Goal: Task Accomplishment & Management: Use online tool/utility

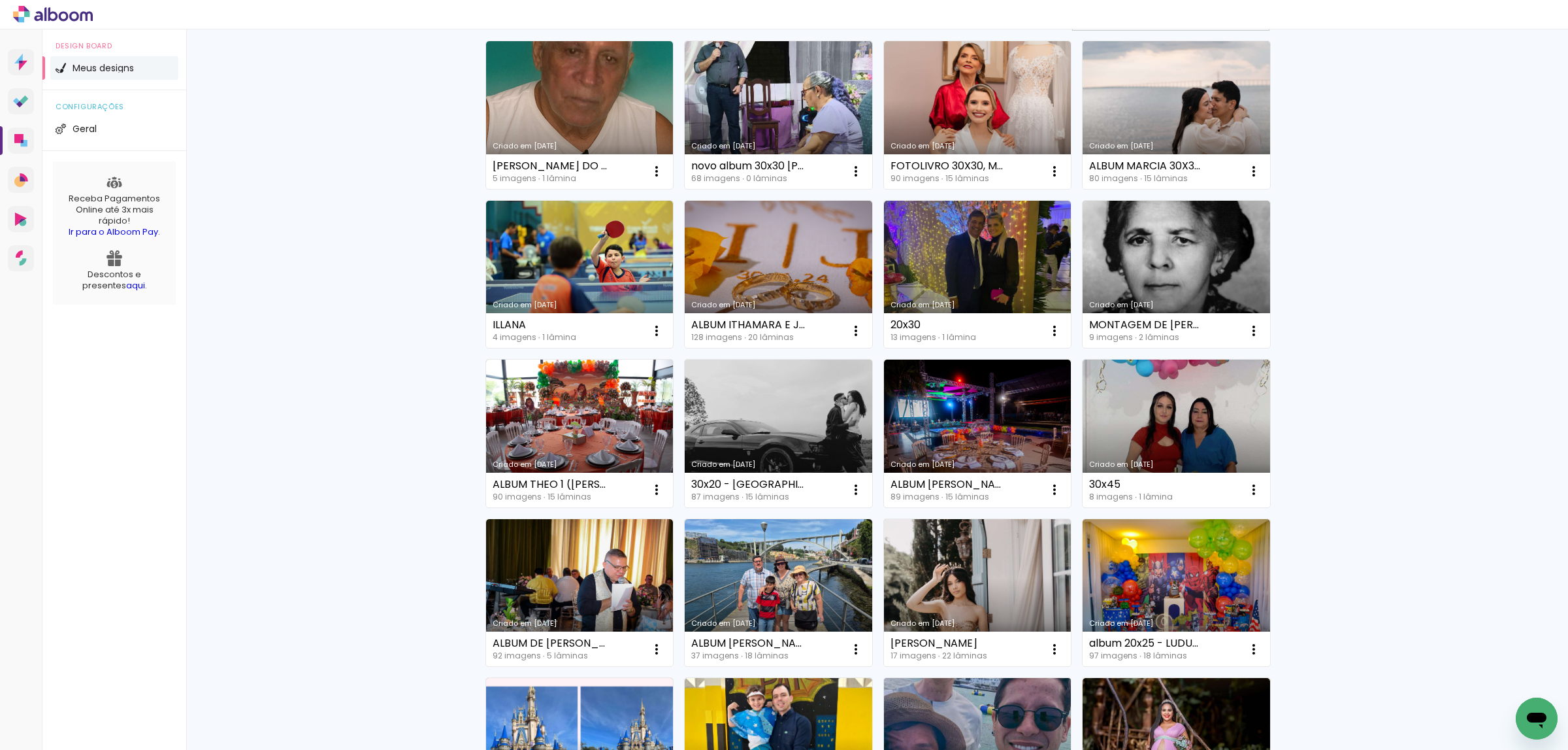
scroll to position [98, 0]
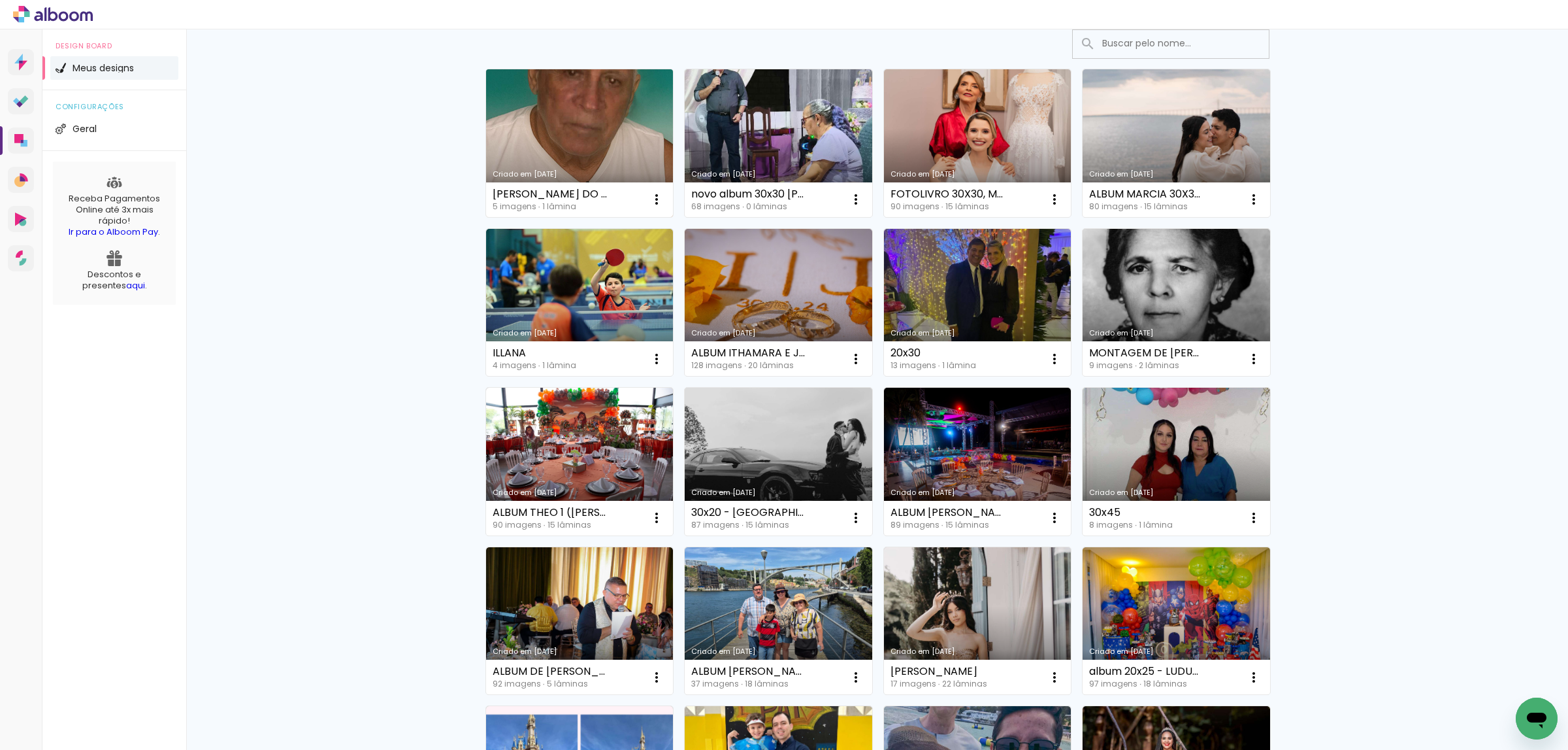
click at [616, 165] on link "Criado em [DATE]" at bounding box center [579, 143] width 187 height 147
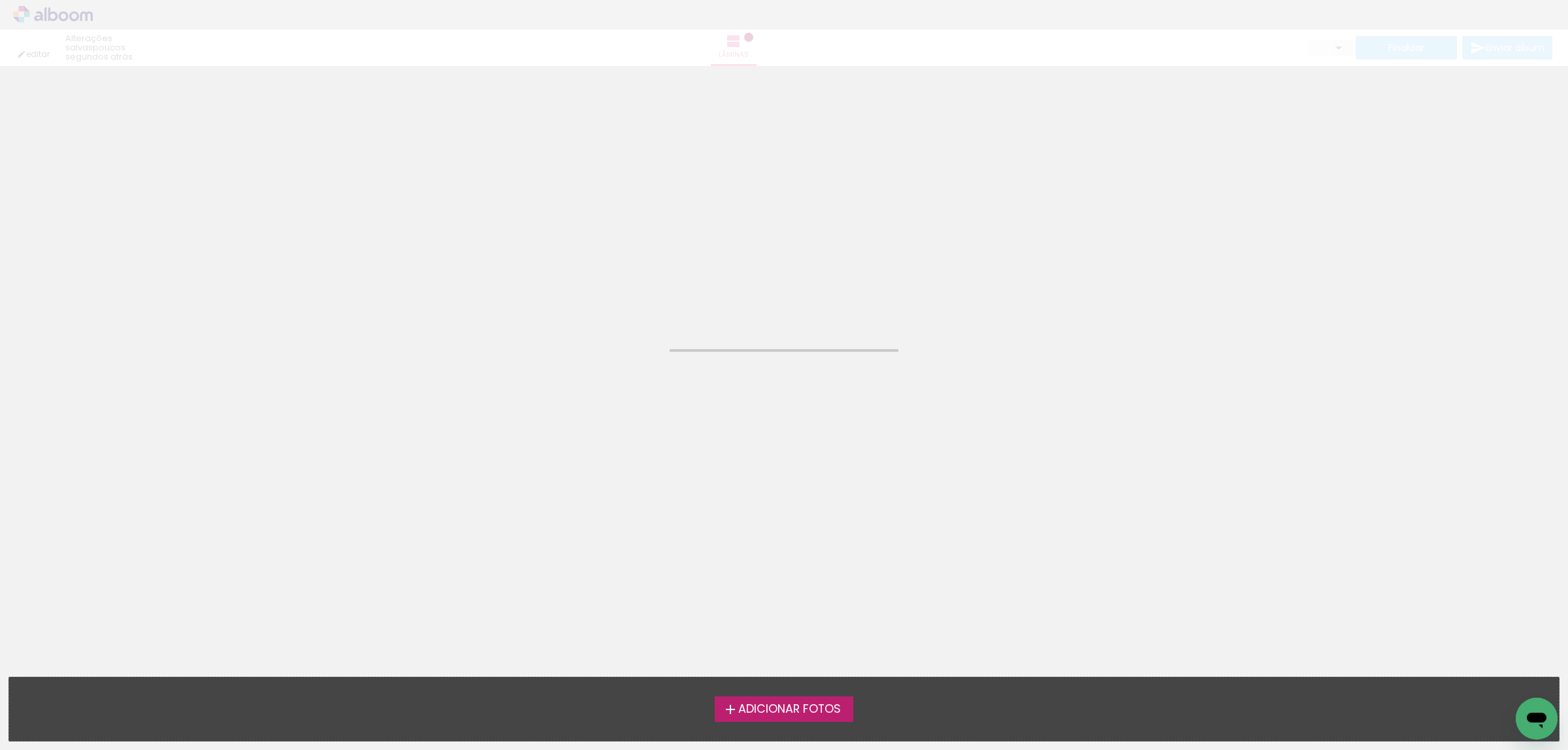
click at [616, 165] on neon-animatable "Confirmar Cancelar" at bounding box center [784, 133] width 1568 height 133
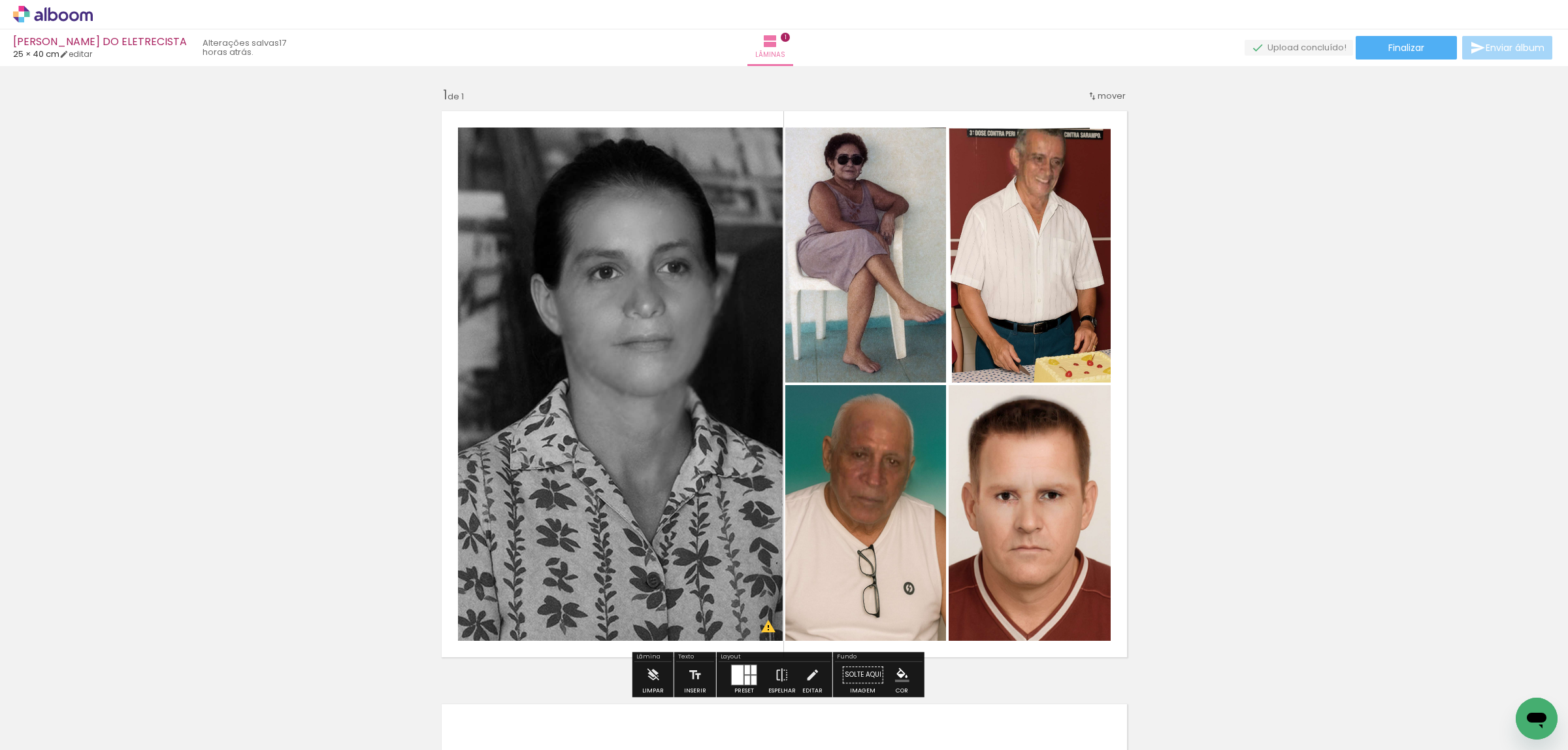
click at [1085, 277] on quentale-photo at bounding box center [1029, 254] width 162 height 255
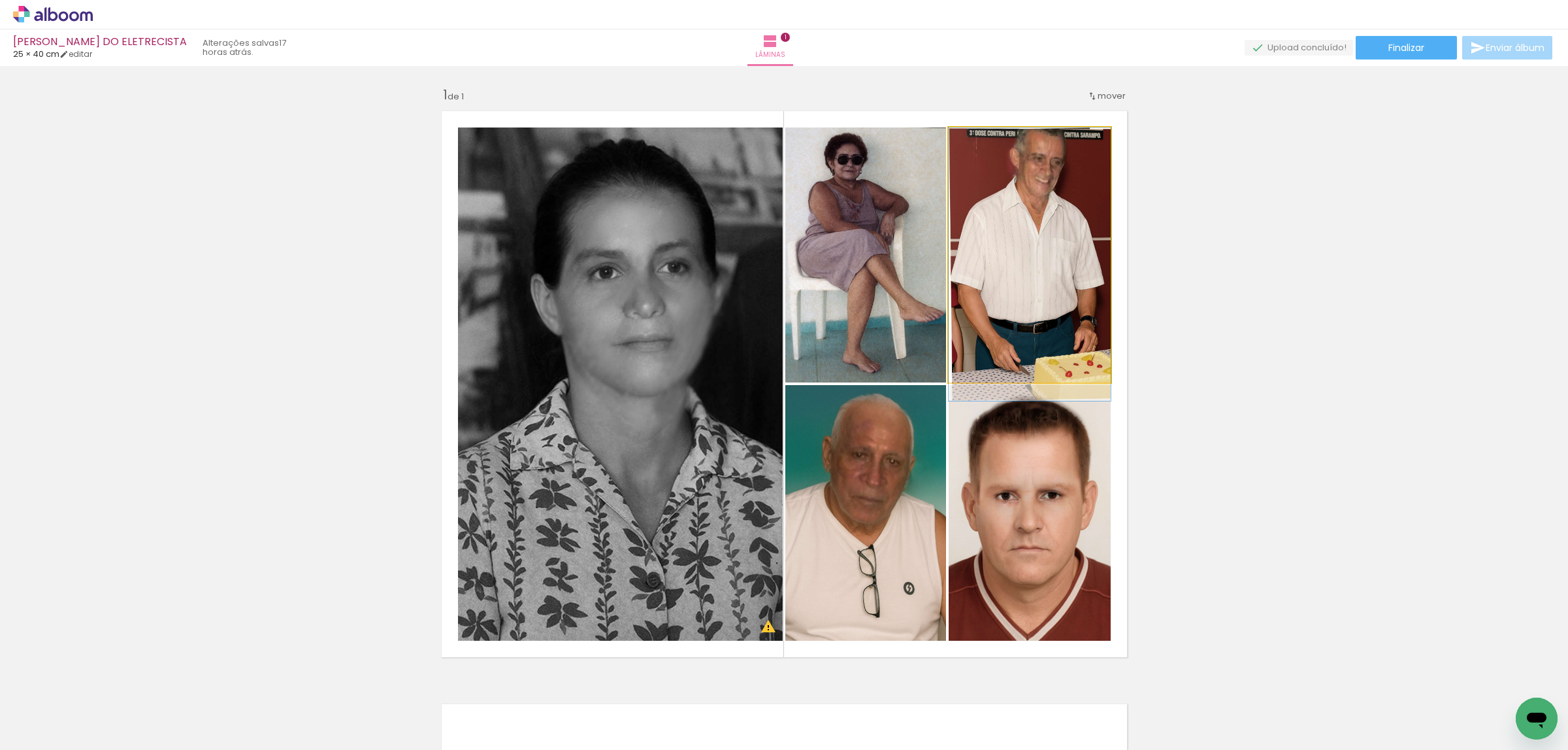
click at [1085, 277] on quentale-photo at bounding box center [1029, 254] width 162 height 255
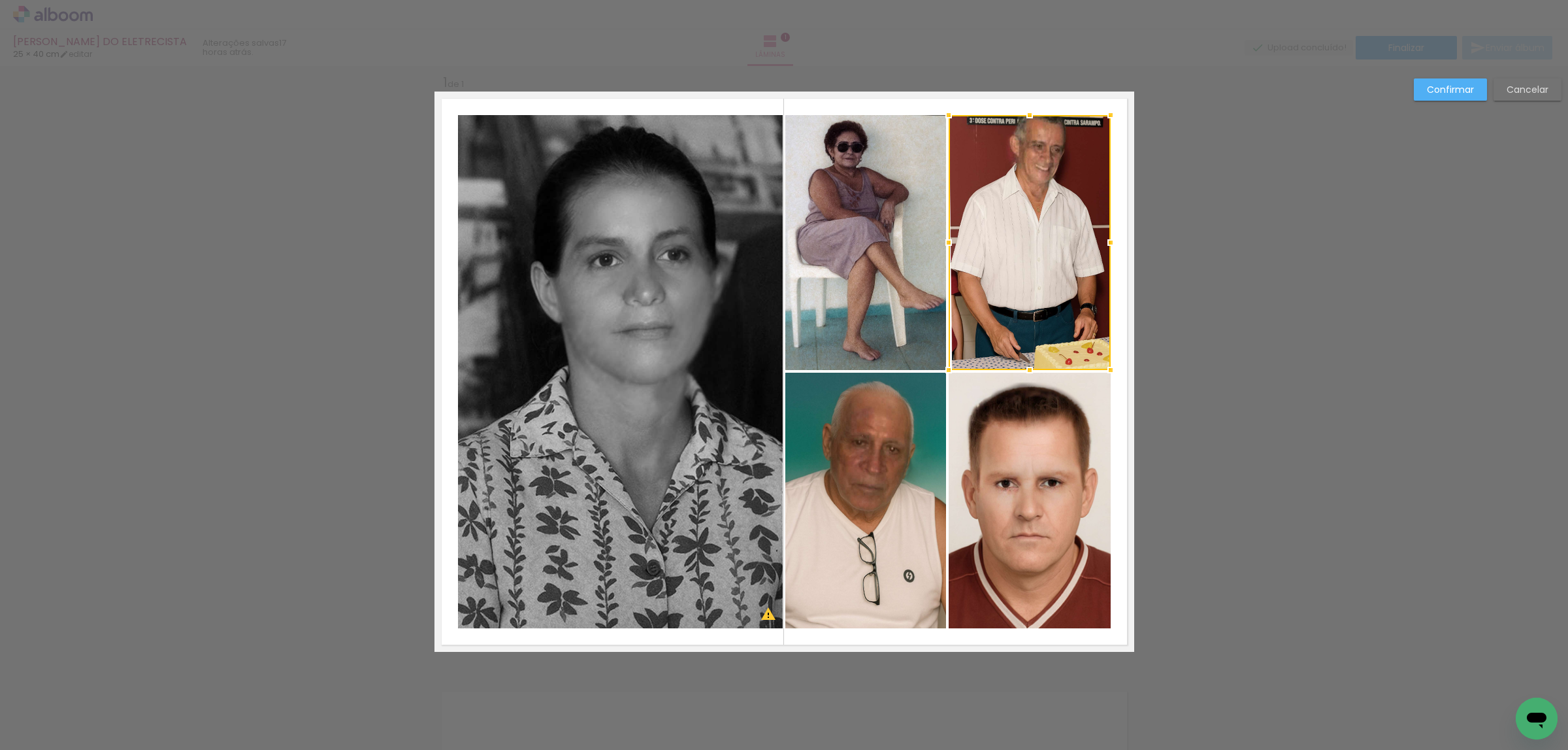
scroll to position [16, 0]
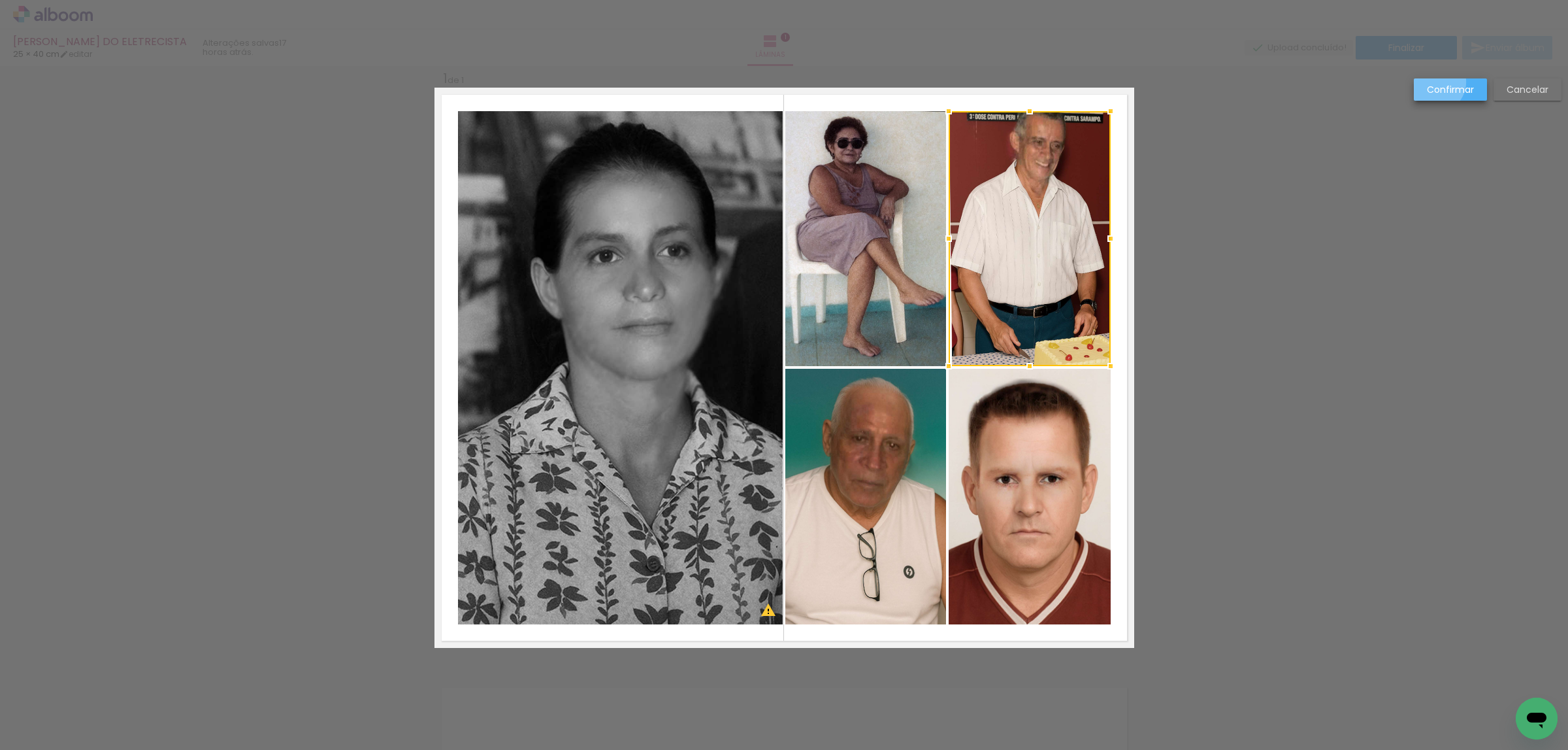
click at [1434, 85] on paper-button "Confirmar" at bounding box center [1450, 89] width 73 height 22
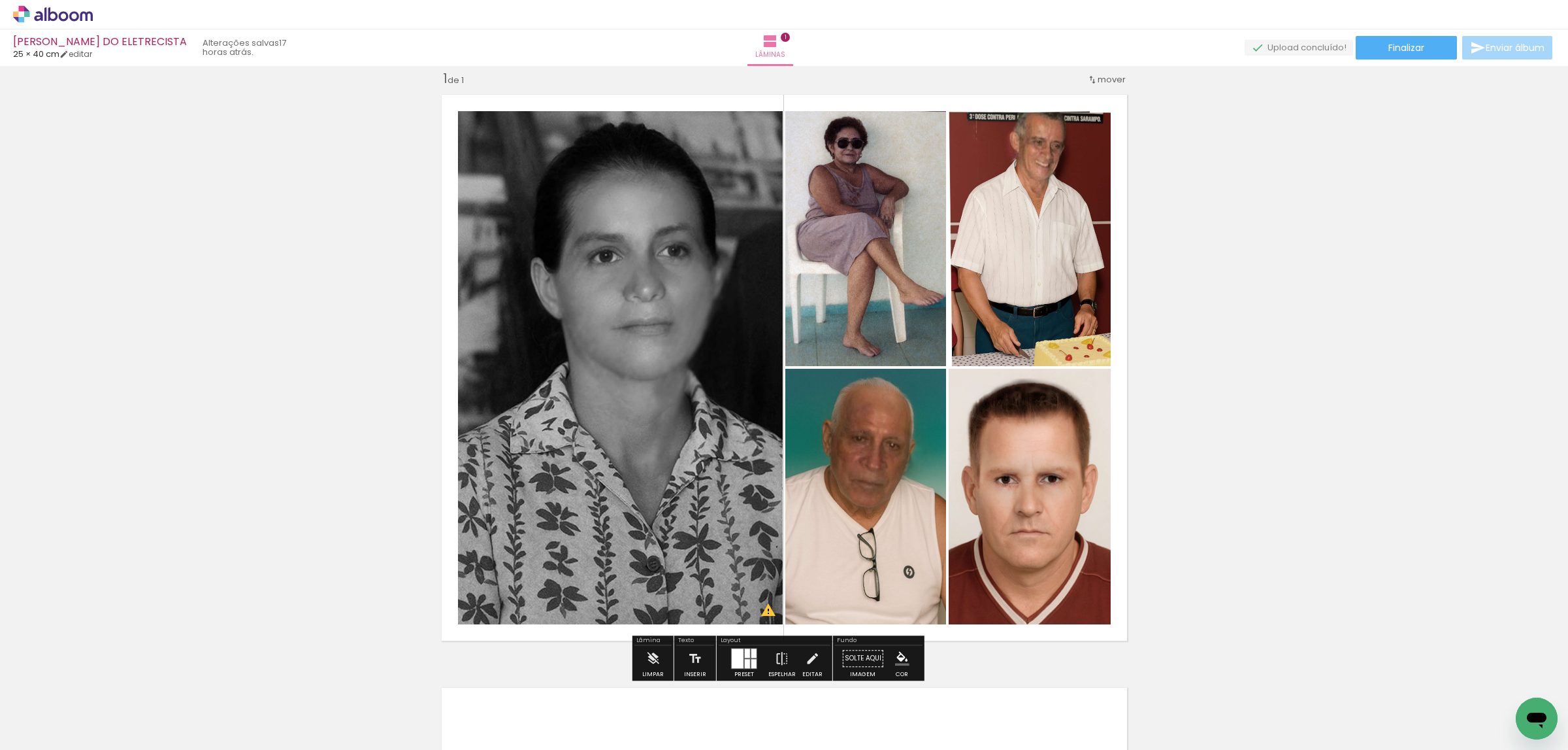
click at [510, 230] on quentale-photo at bounding box center [620, 367] width 324 height 513
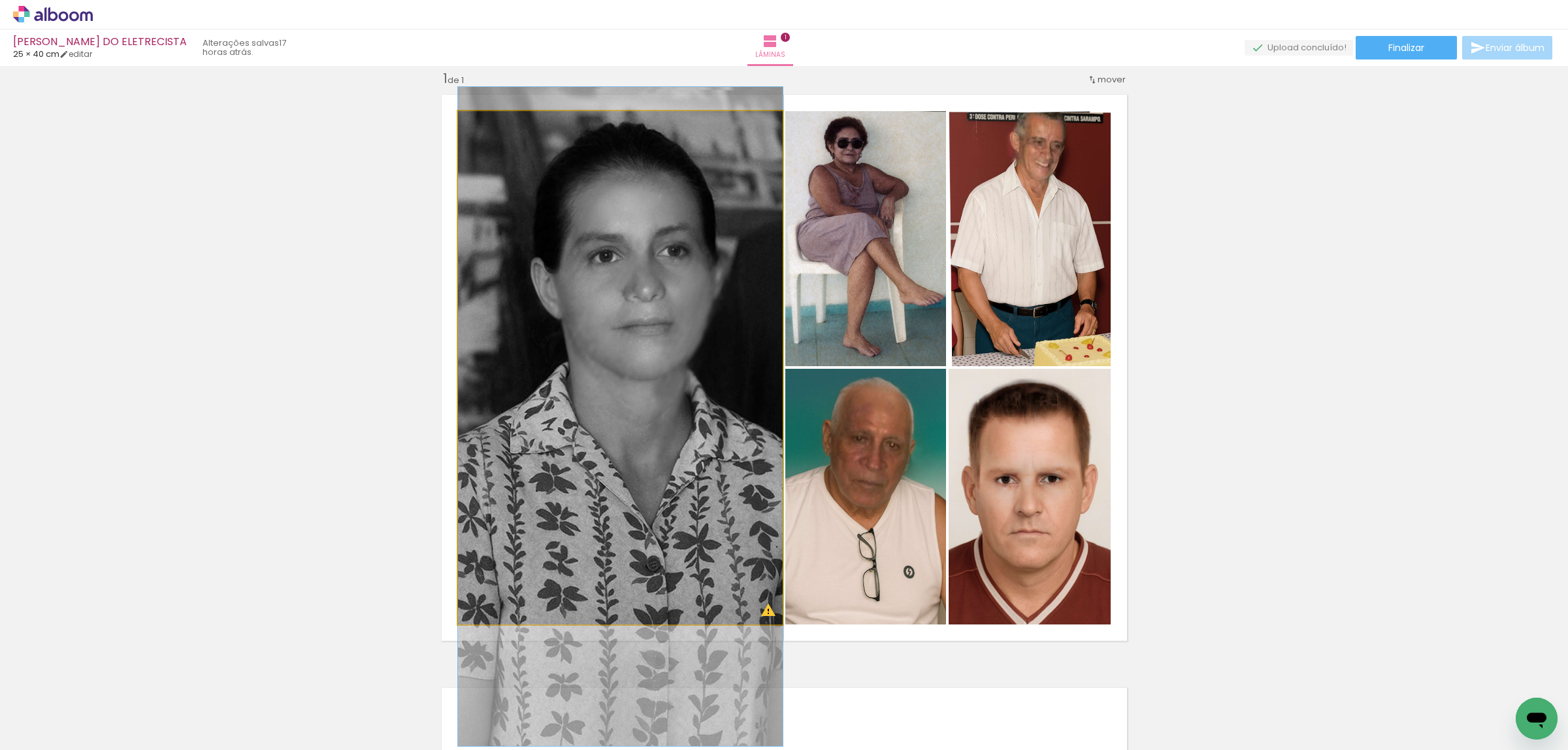
click at [510, 230] on quentale-photo at bounding box center [620, 367] width 324 height 513
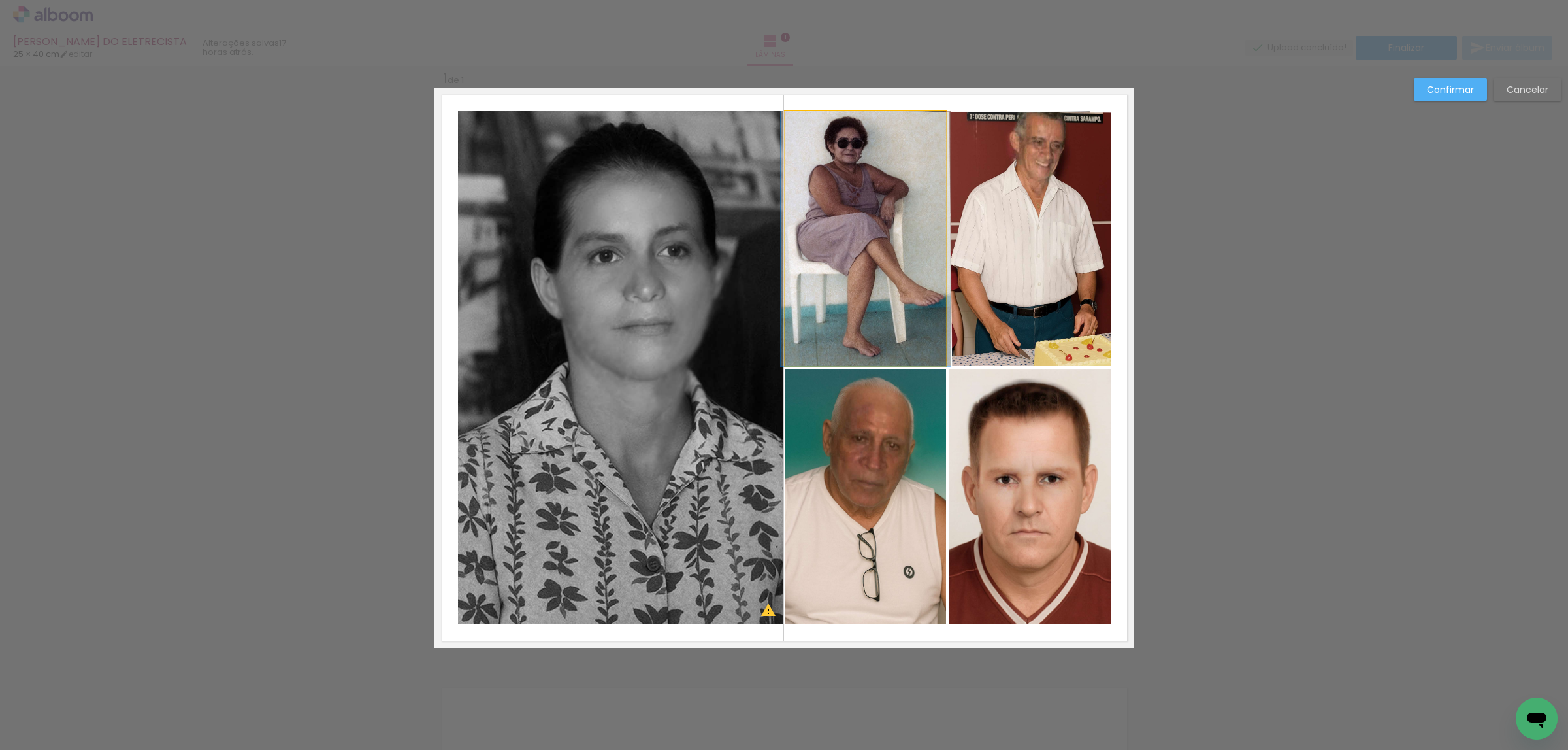
click at [817, 214] on quentale-photo at bounding box center [866, 238] width 161 height 255
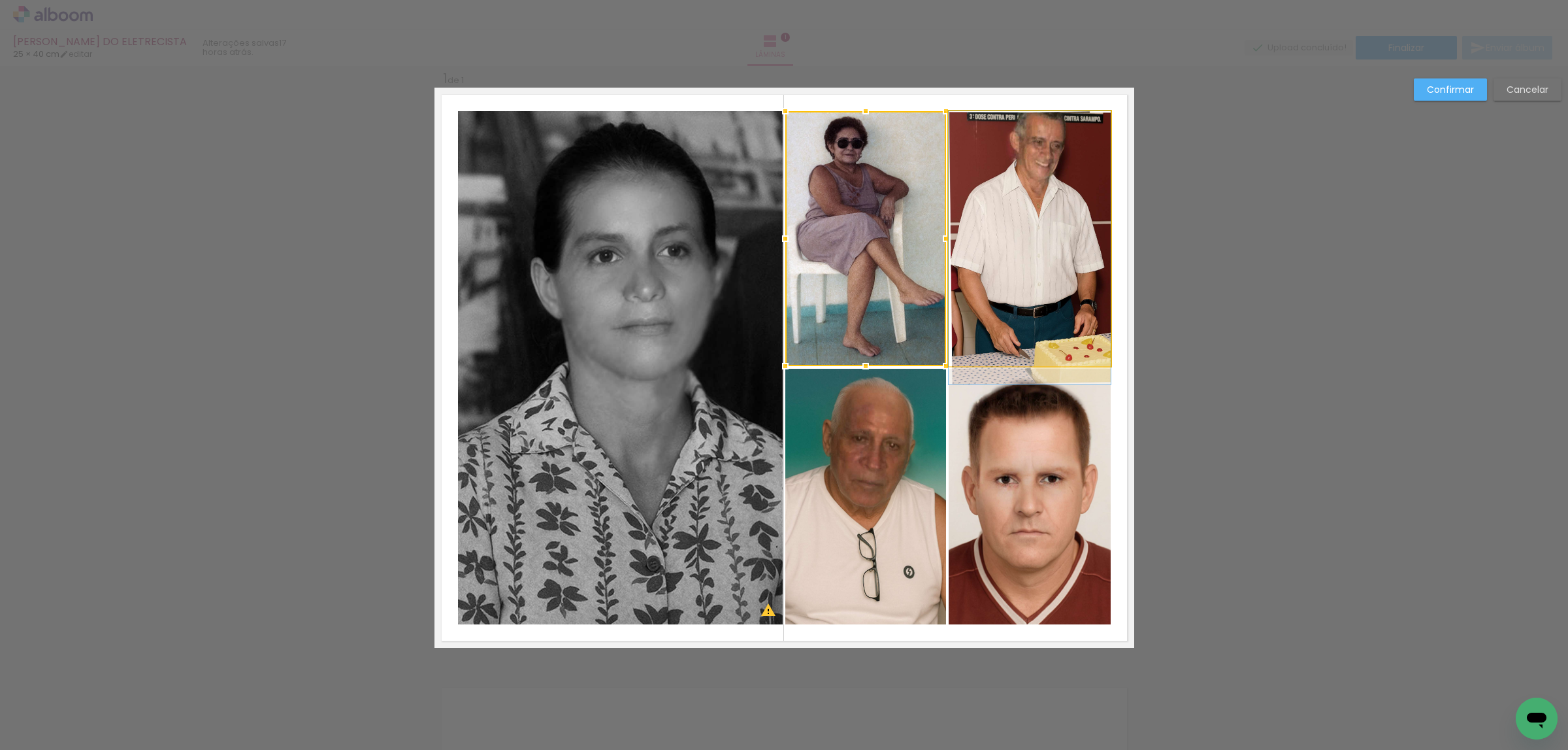
click at [1029, 208] on quentale-photo at bounding box center [1029, 238] width 162 height 255
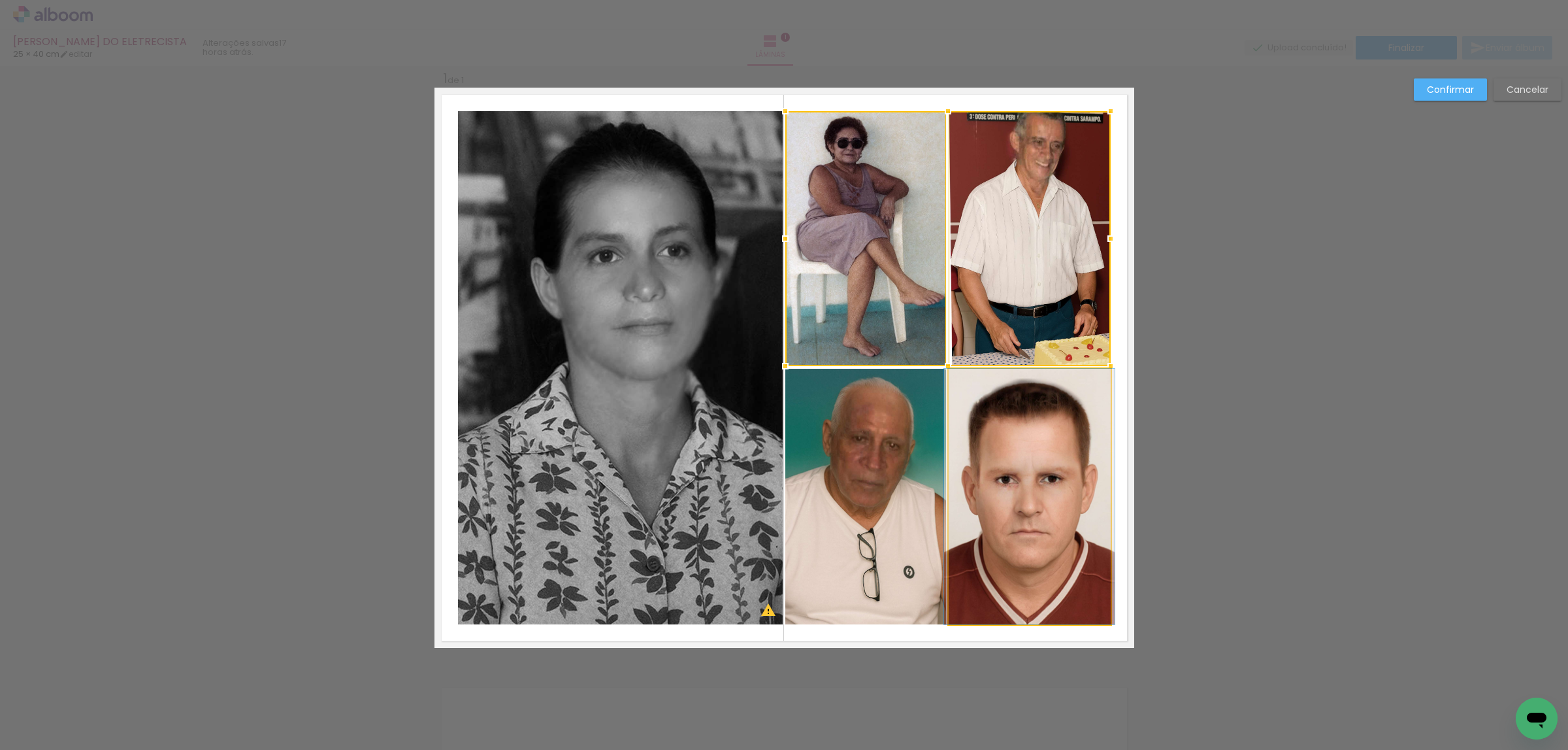
click at [1066, 433] on quentale-photo at bounding box center [1029, 496] width 162 height 256
click at [865, 456] on div at bounding box center [948, 367] width 325 height 513
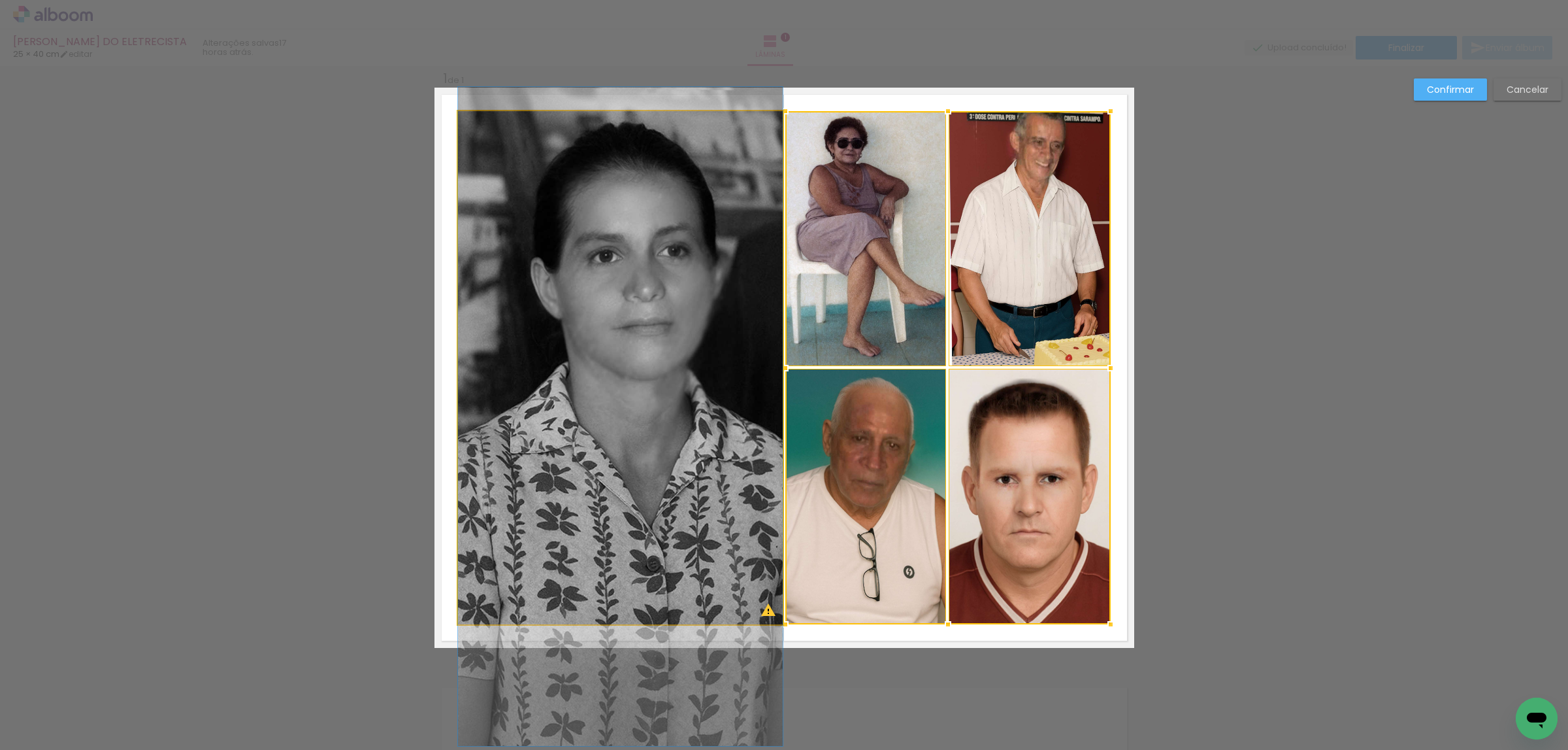
click at [678, 446] on quentale-photo at bounding box center [620, 367] width 324 height 513
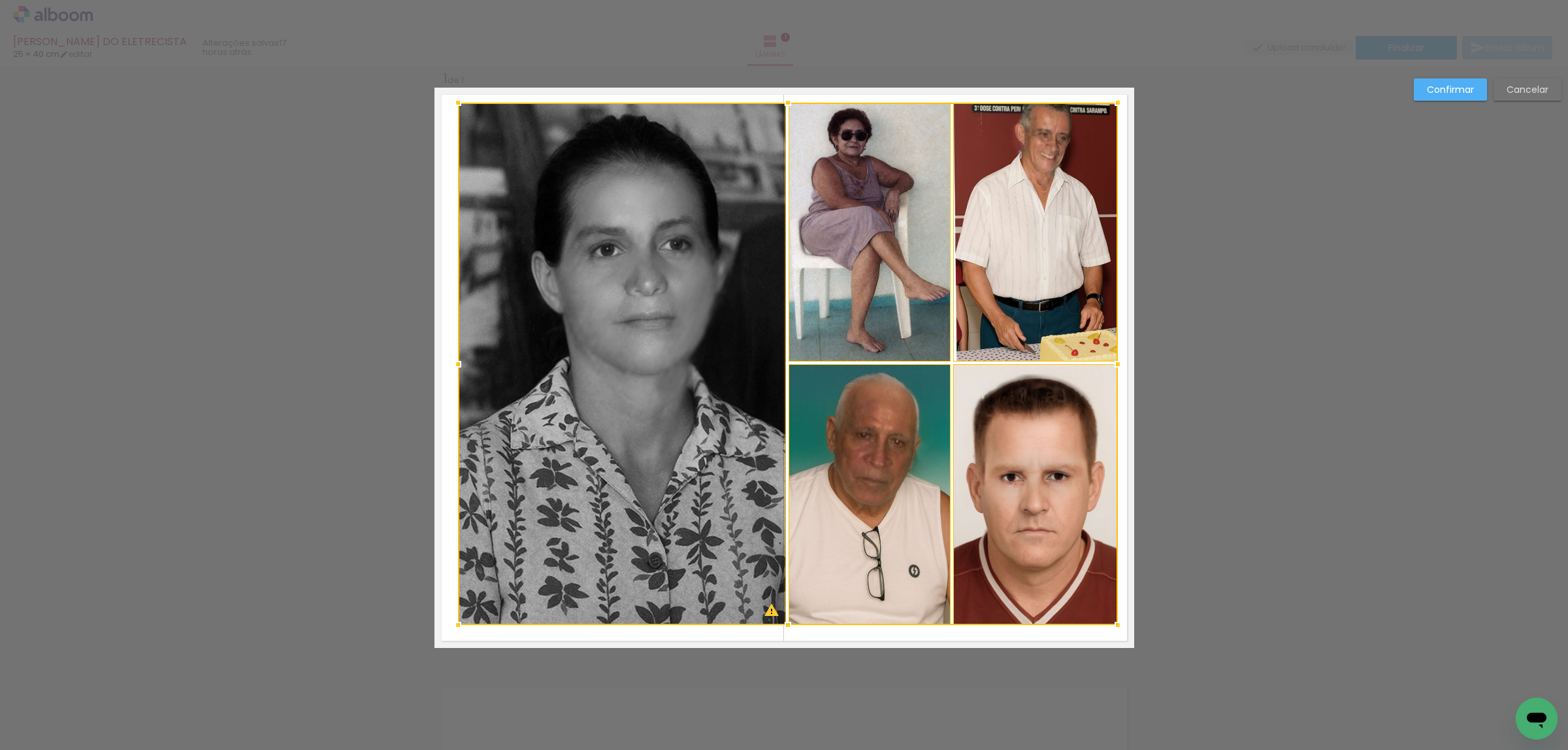
drag, startPoint x: 1111, startPoint y: 107, endPoint x: 1118, endPoint y: 98, distance: 11.4
click at [1118, 98] on div at bounding box center [1118, 102] width 26 height 26
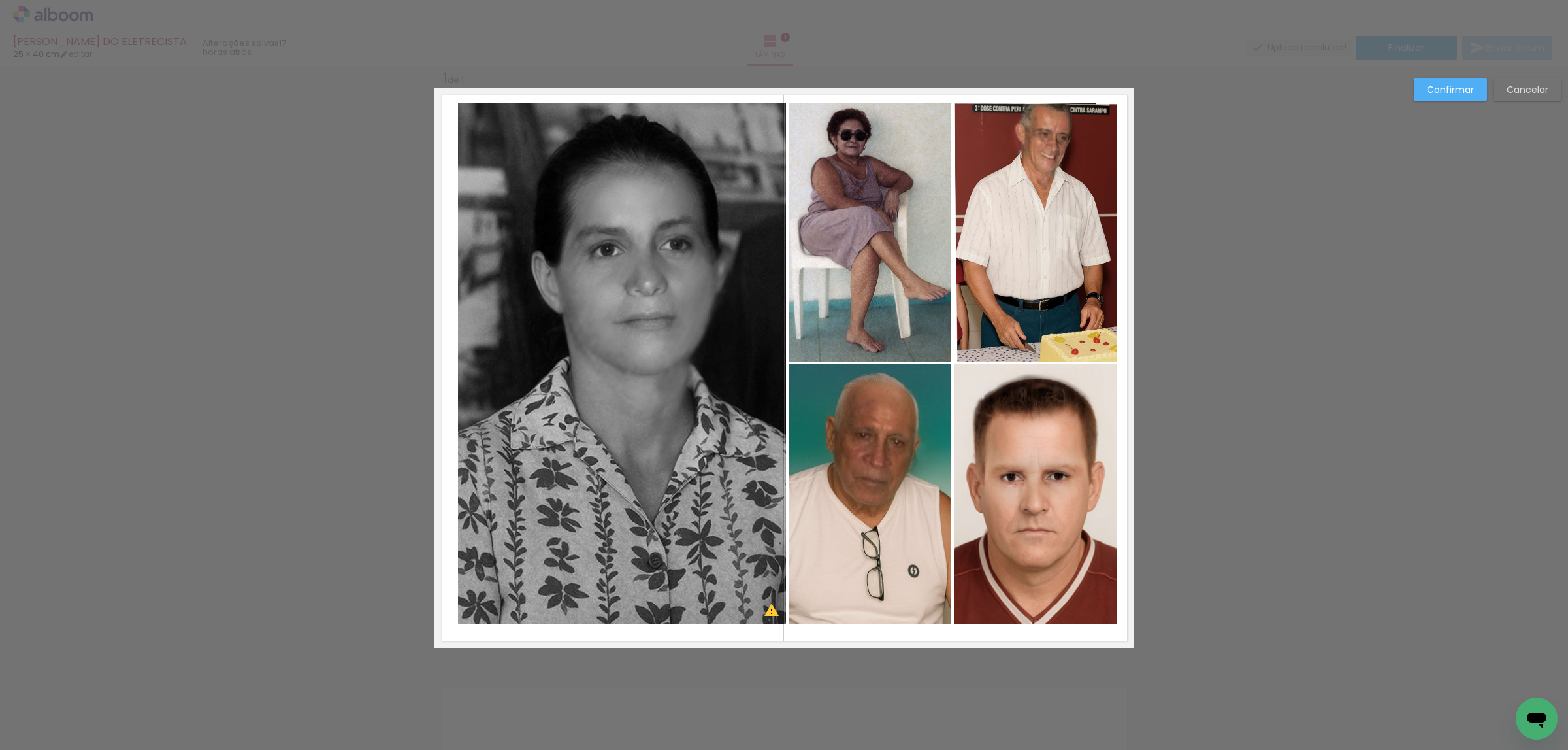
drag, startPoint x: 1051, startPoint y: 153, endPoint x: 1062, endPoint y: 284, distance: 131.5
click at [1051, 155] on quentale-photo at bounding box center [1035, 233] width 164 height 260
drag, startPoint x: 1043, startPoint y: 410, endPoint x: 1026, endPoint y: 418, distance: 18.8
click at [1043, 412] on quentale-photo at bounding box center [1035, 494] width 164 height 260
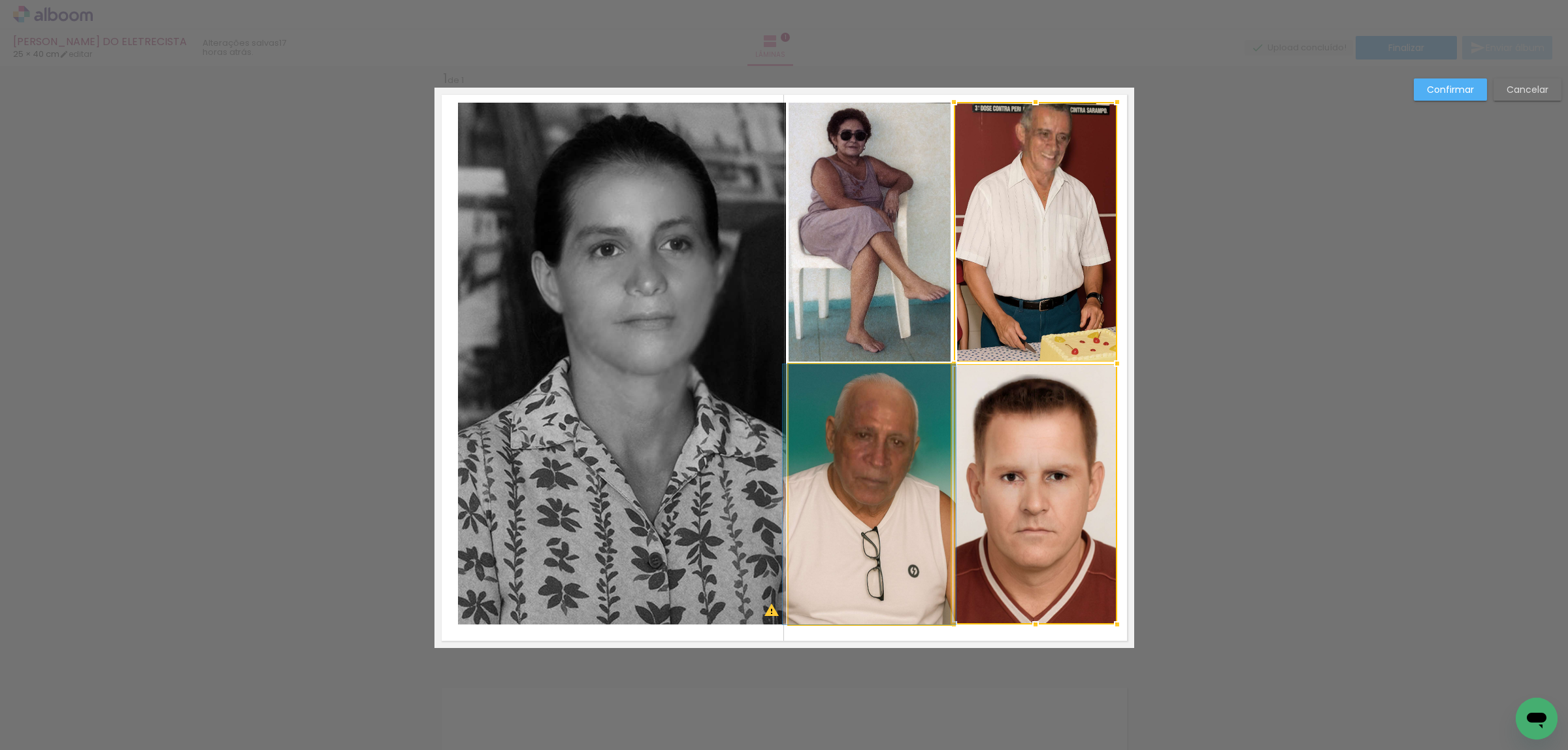
click at [865, 440] on quentale-photo at bounding box center [870, 494] width 162 height 260
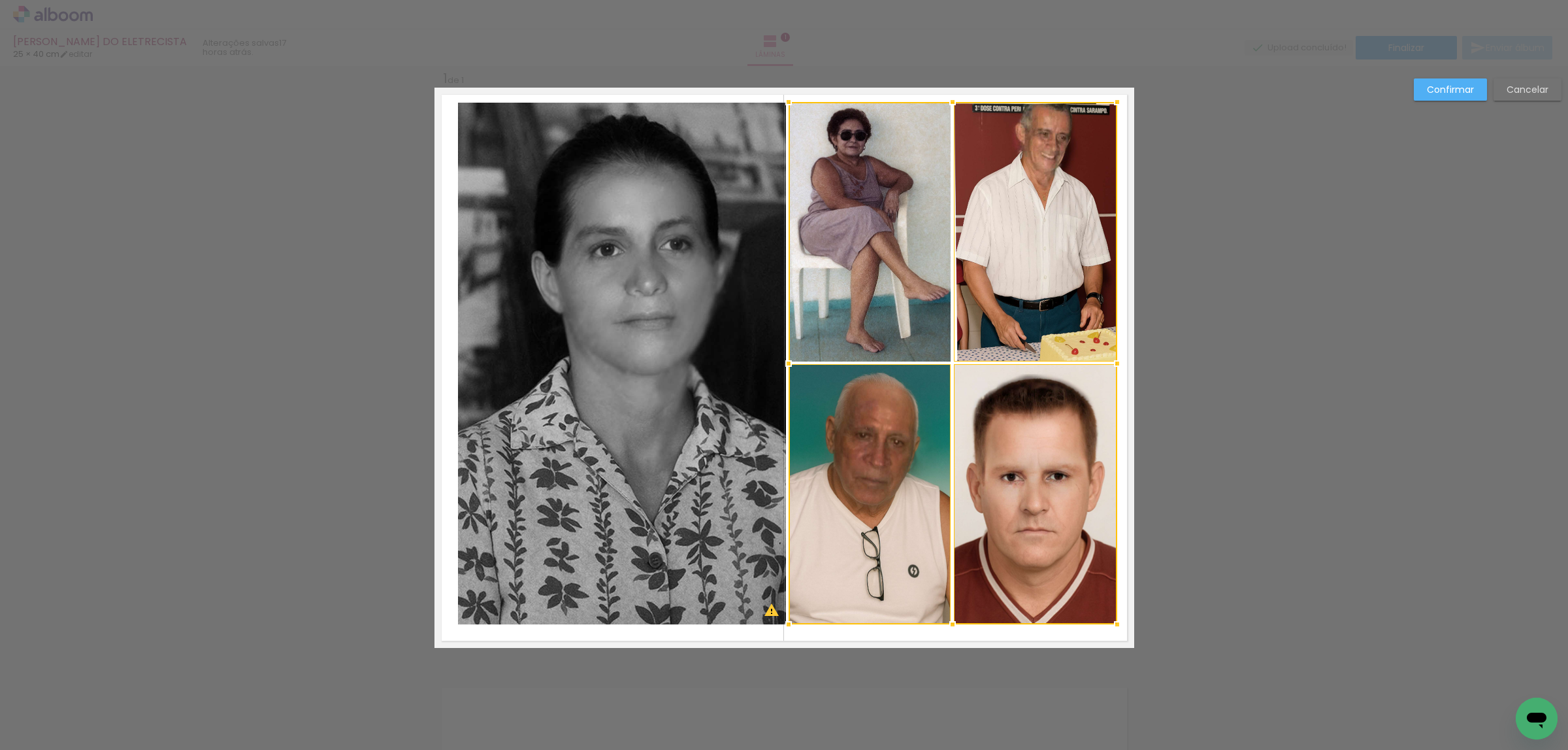
click at [878, 325] on div at bounding box center [953, 363] width 328 height 522
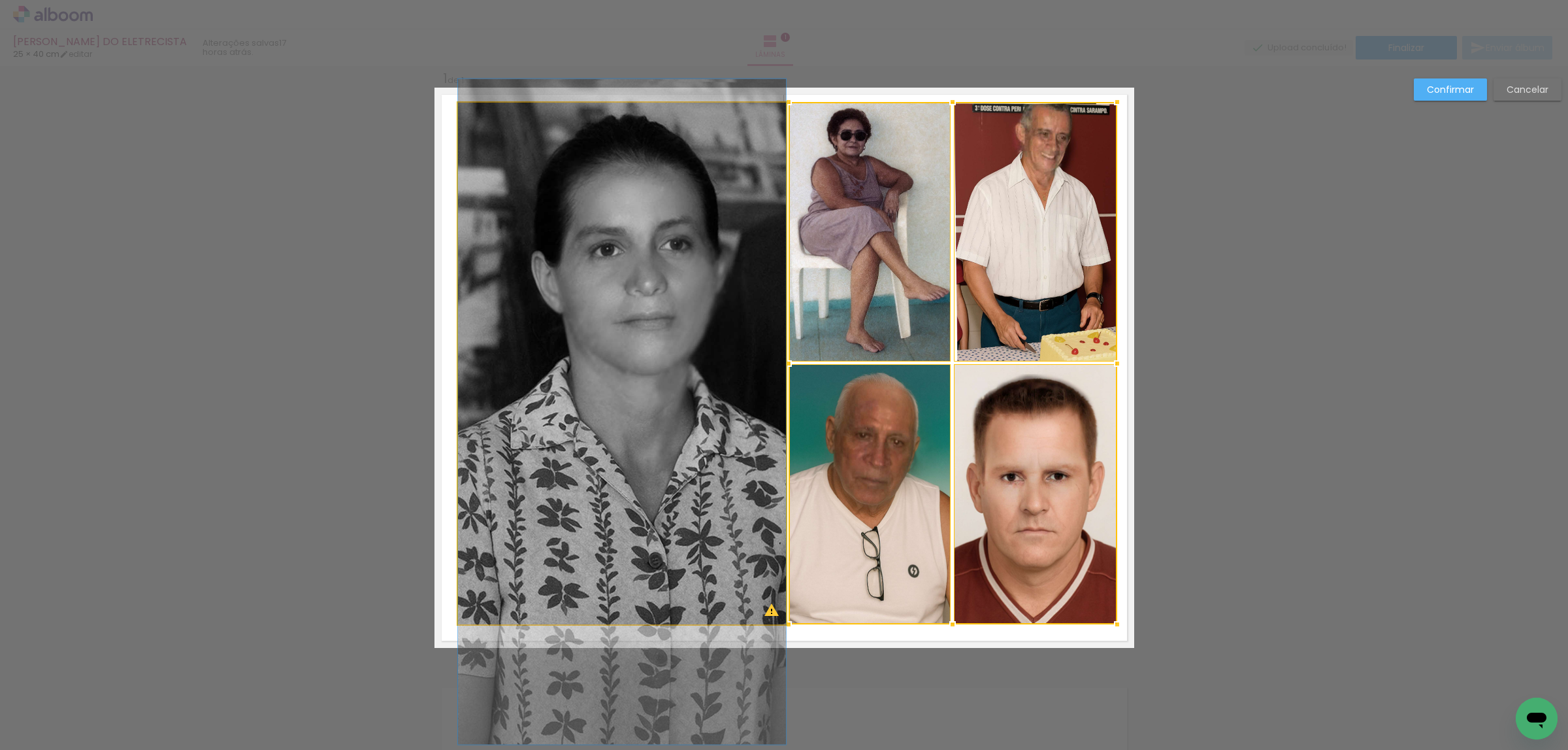
click at [558, 540] on quentale-photo at bounding box center [622, 364] width 328 height 522
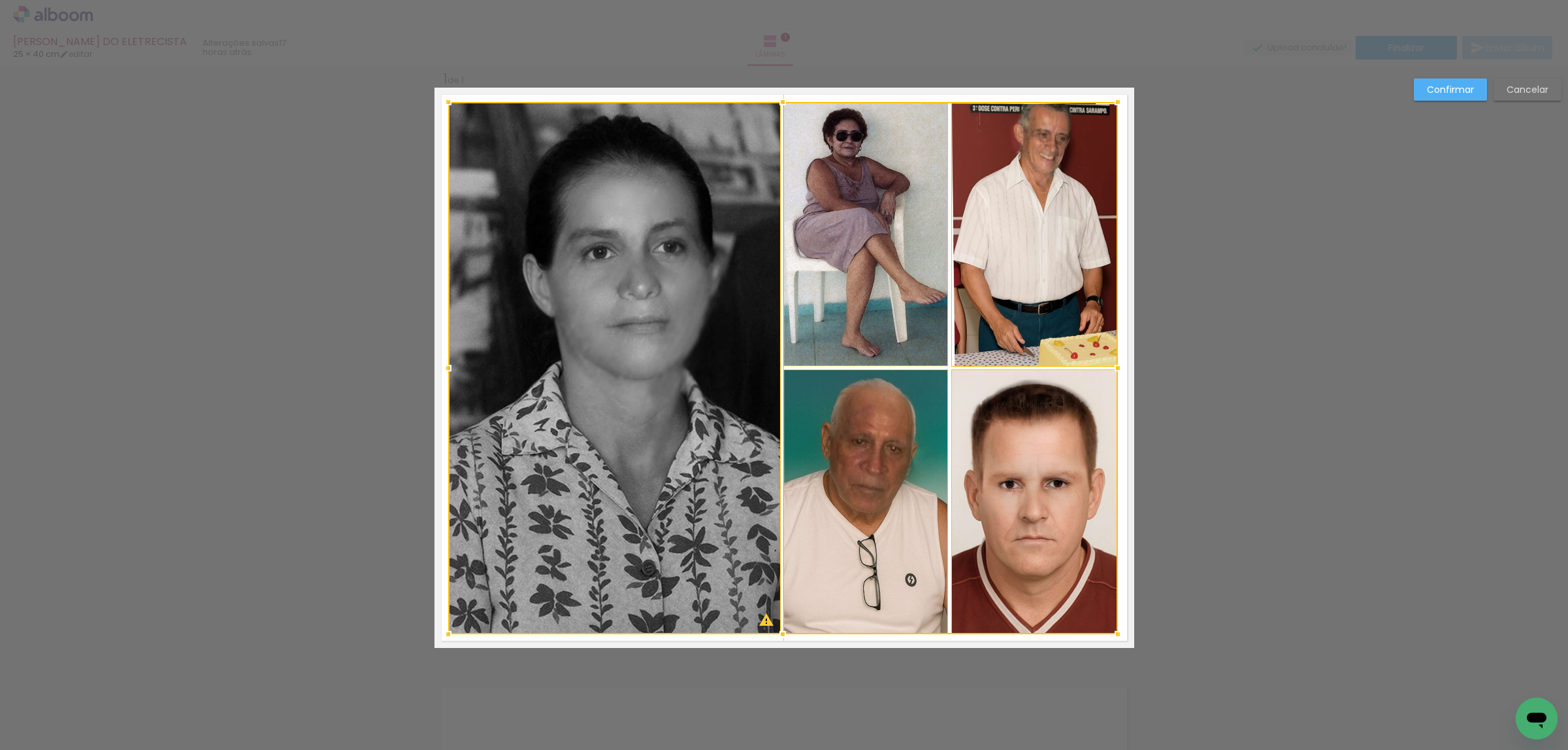
drag, startPoint x: 449, startPoint y: 628, endPoint x: 443, endPoint y: 634, distance: 8.5
click at [443, 634] on div at bounding box center [448, 634] width 26 height 26
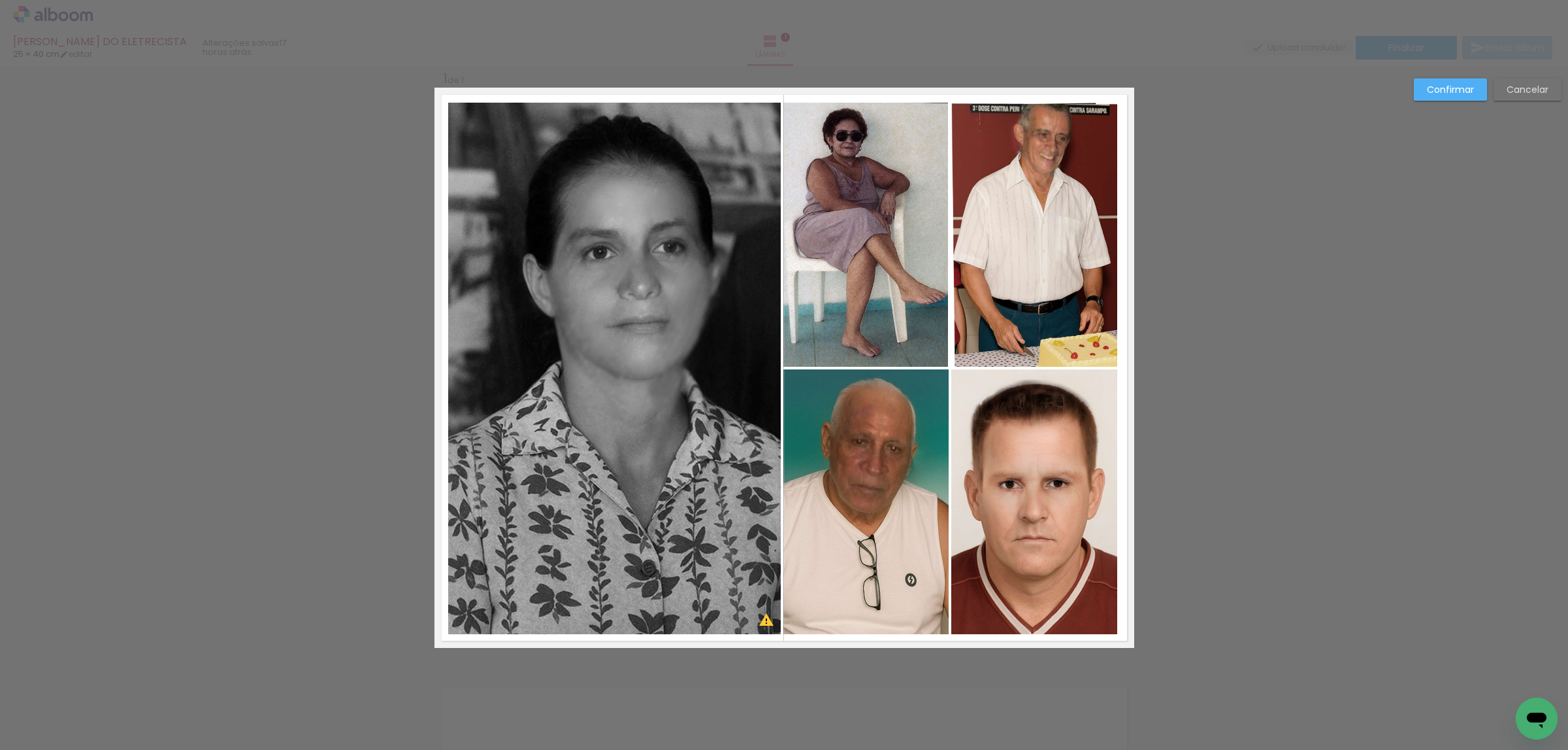
click at [0, 0] on slot "Confirmar" at bounding box center [0, 0] width 0 height 0
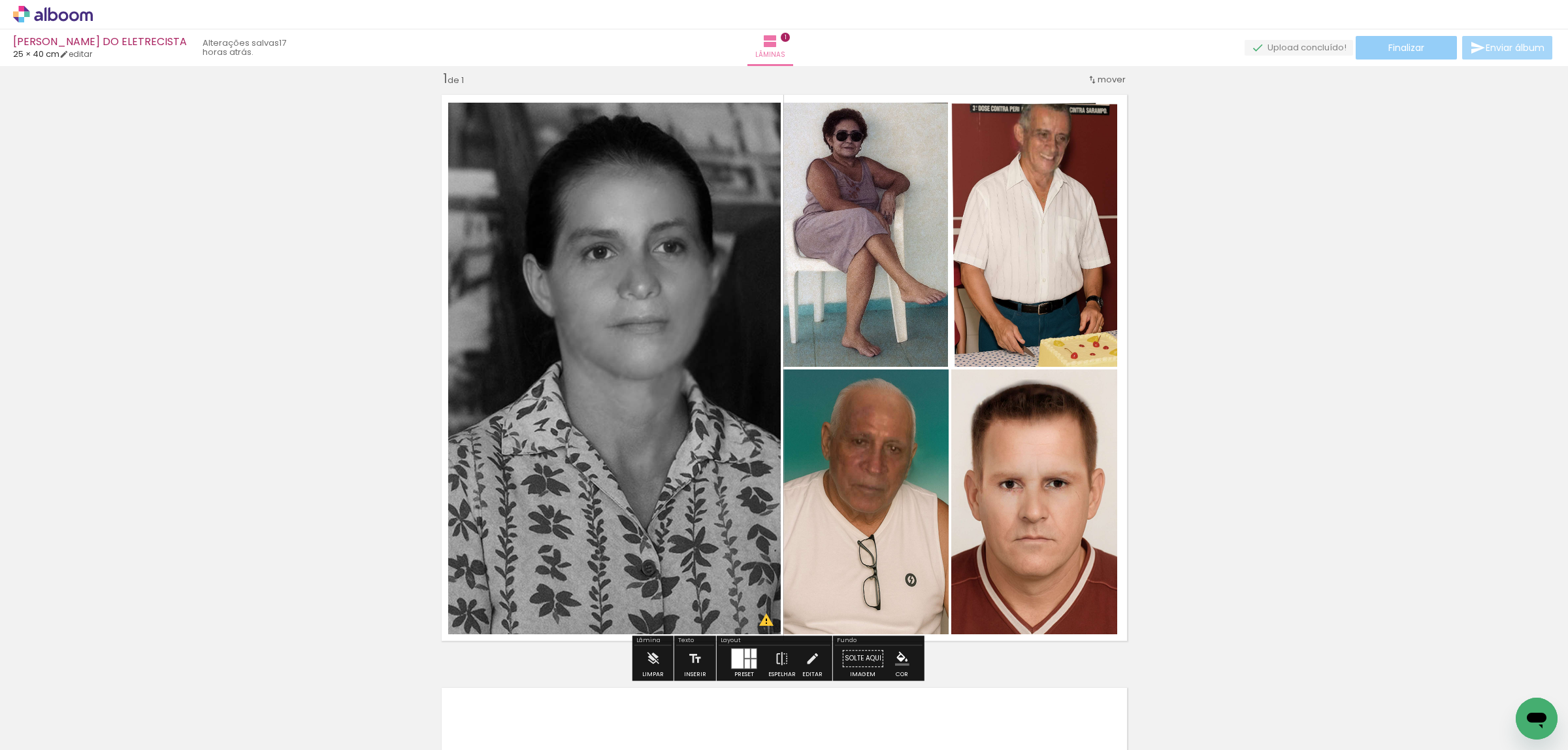
click at [1441, 45] on paper-button "Finalizar" at bounding box center [1406, 47] width 101 height 24
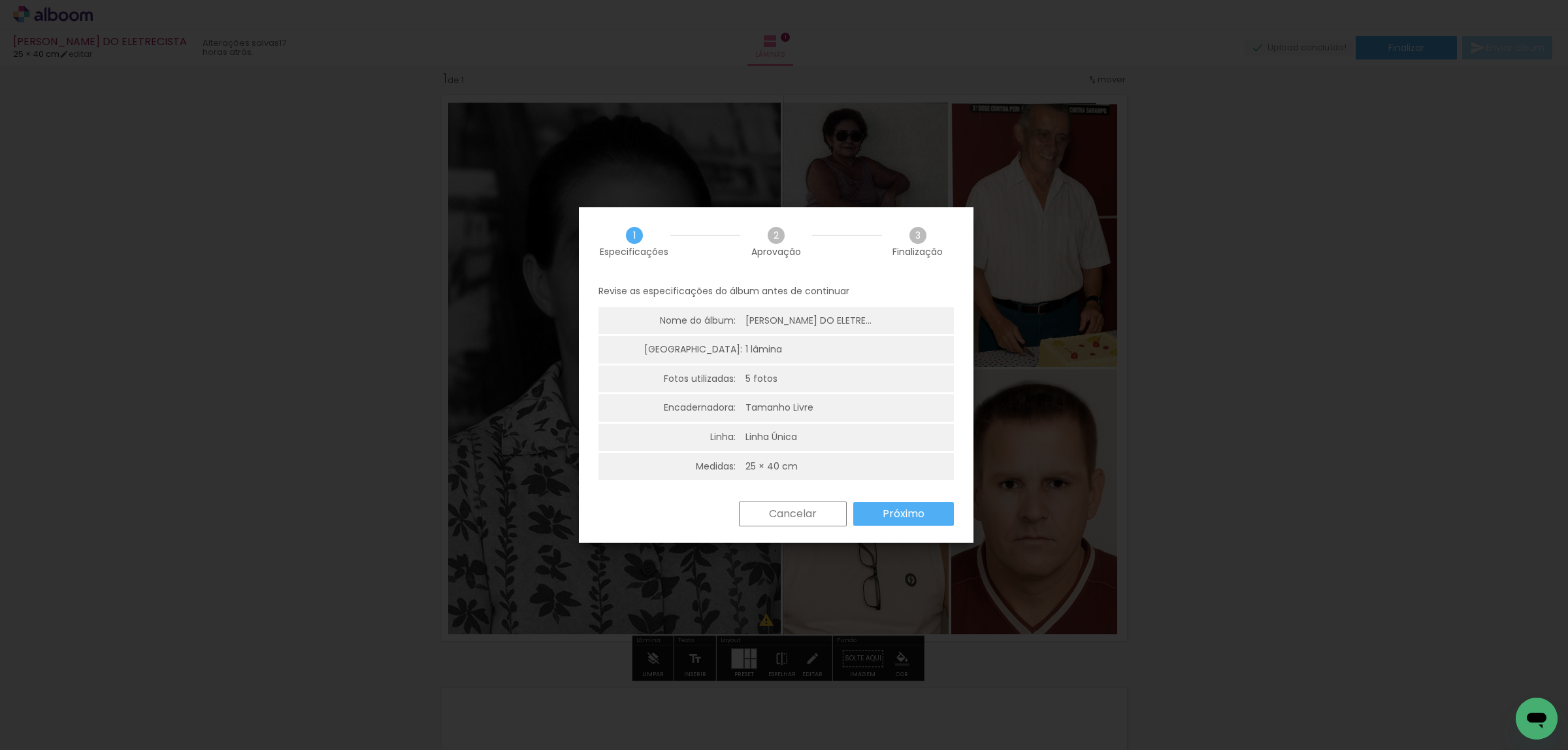
click at [0, 0] on slot "Próximo" at bounding box center [0, 0] width 0 height 0
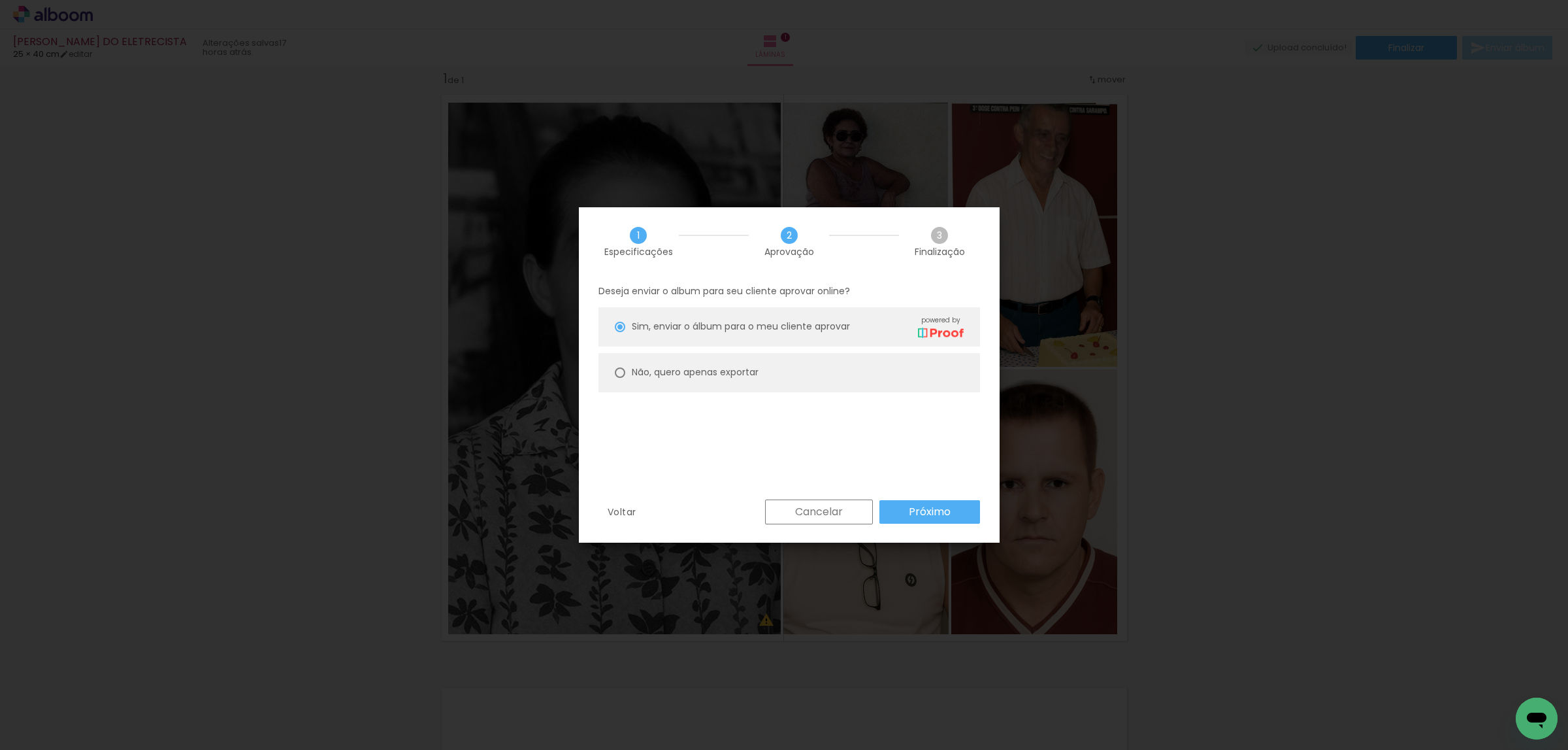
drag, startPoint x: 893, startPoint y: 386, endPoint x: 908, endPoint y: 440, distance: 56.0
click at [893, 385] on paper-radio-button "Não, quero apenas exportar" at bounding box center [789, 373] width 381 height 39
type paper-radio-button "on"
click at [0, 0] on slot "Próximo" at bounding box center [0, 0] width 0 height 0
type input "Alta, 300 DPI"
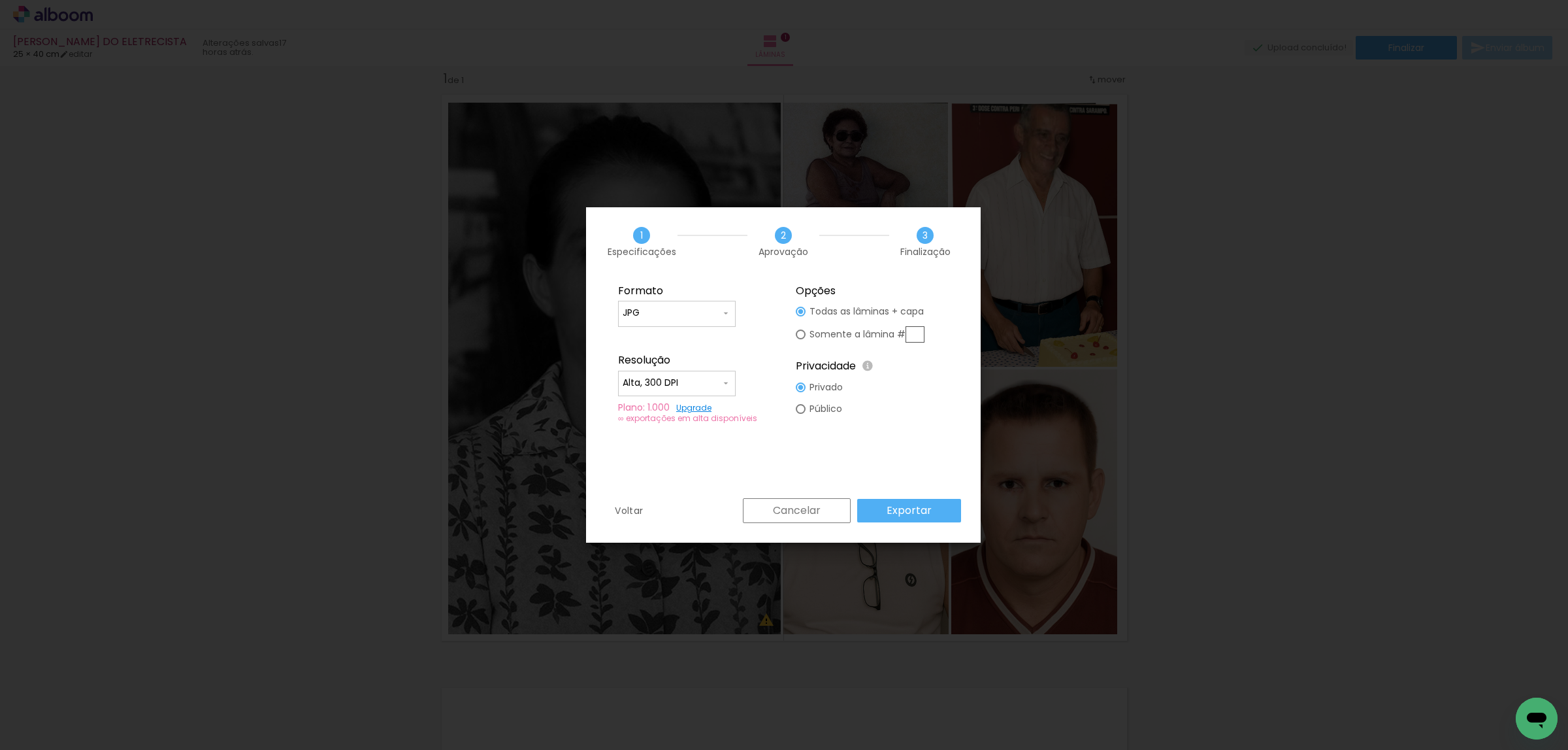
click at [909, 525] on div "Voltar Cancelar Exportar" at bounding box center [783, 521] width 395 height 45
click at [0, 0] on slot "Exportar" at bounding box center [0, 0] width 0 height 0
